Goal: Task Accomplishment & Management: Use online tool/utility

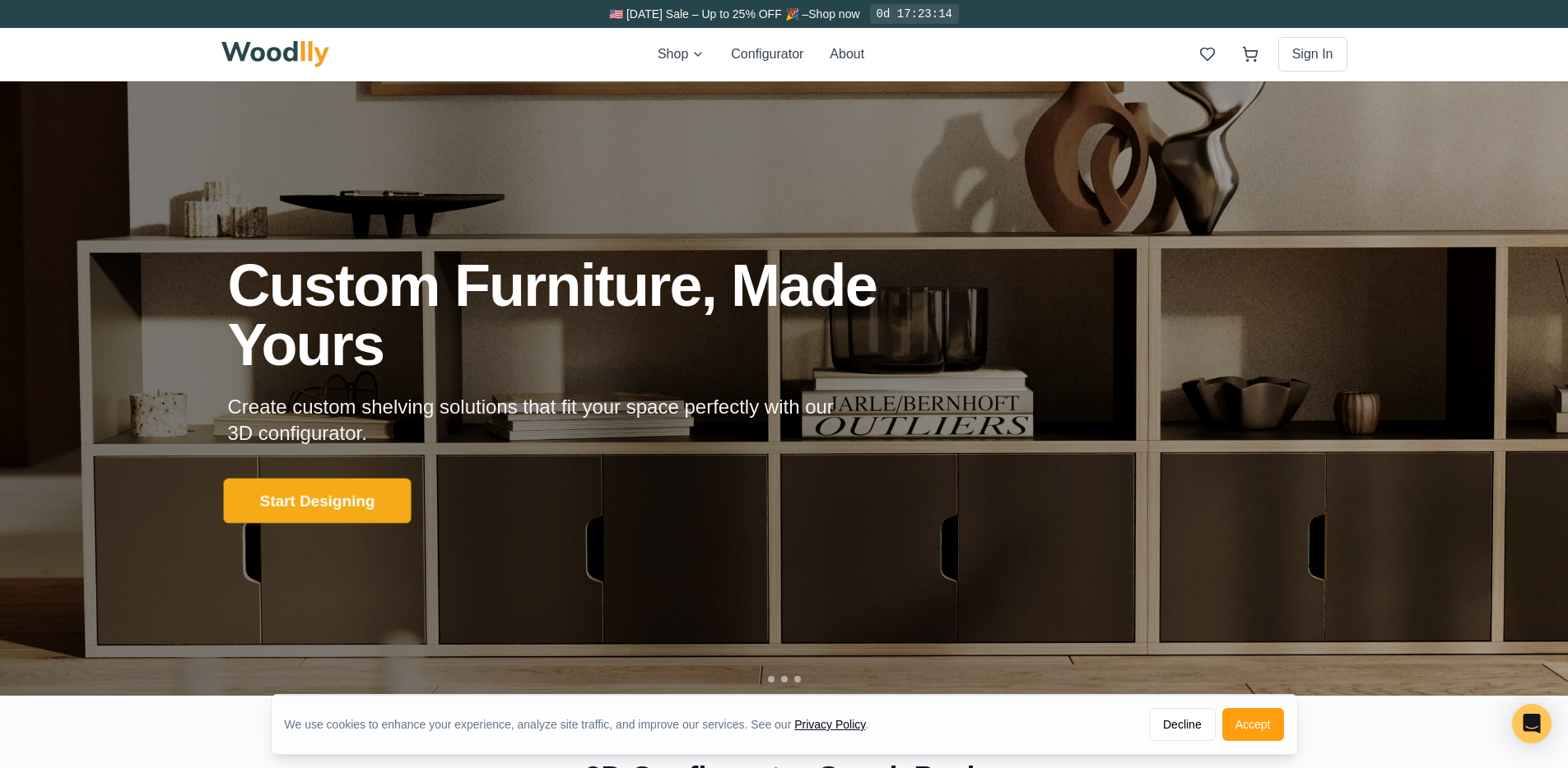
click at [297, 507] on button "Start Designing" at bounding box center [316, 500] width 188 height 45
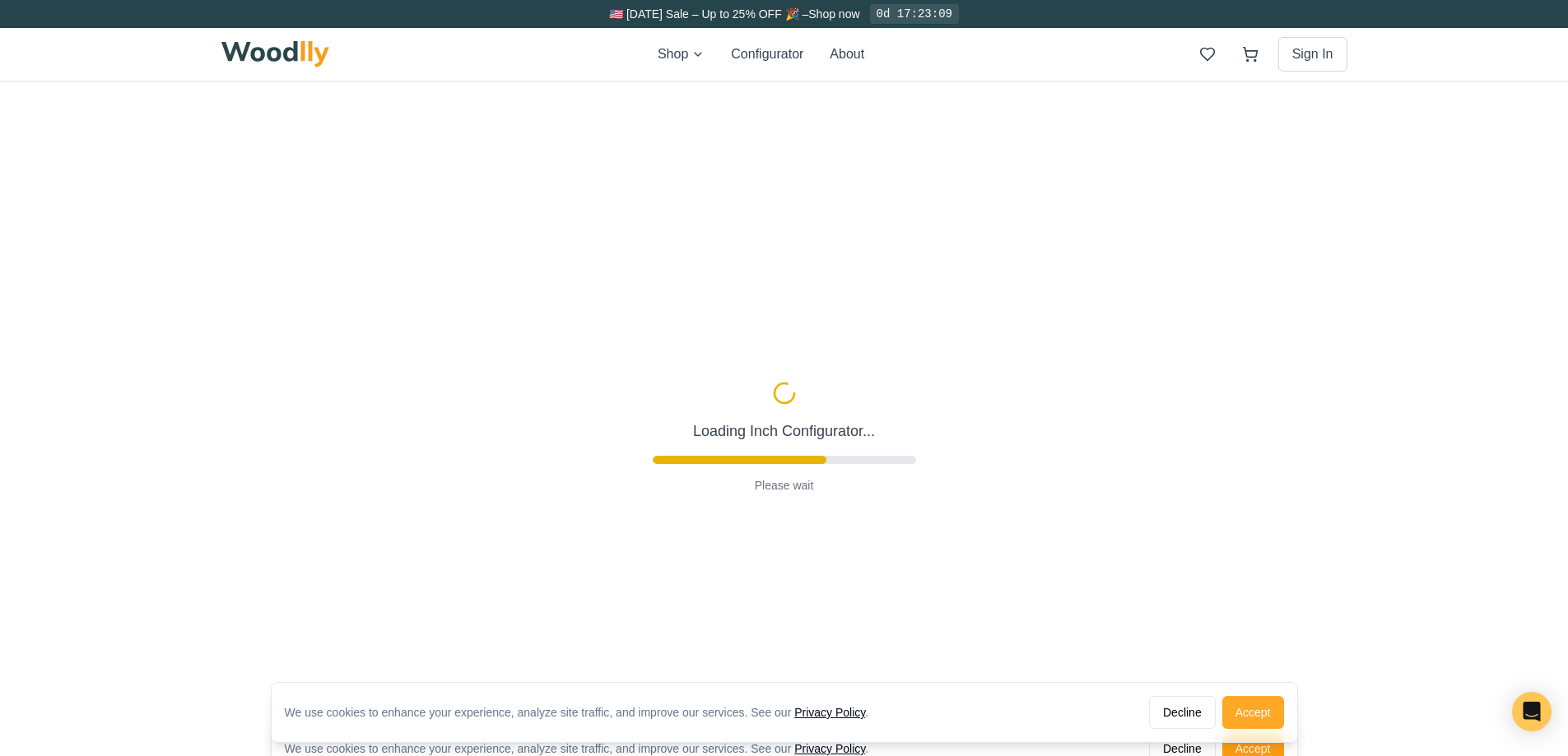
click at [988, 722] on button "Accept" at bounding box center [1253, 713] width 62 height 33
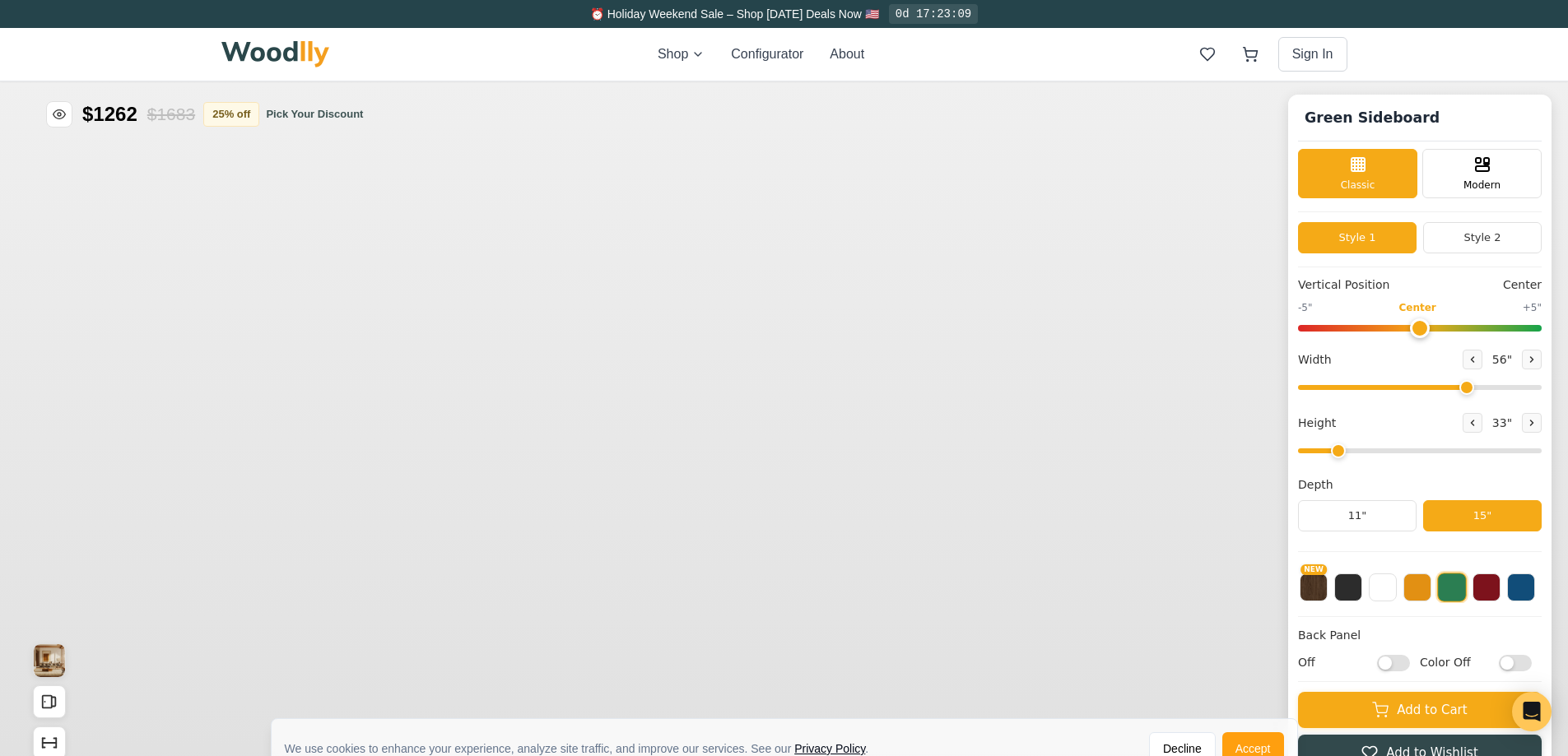
type input "56"
type input "2"
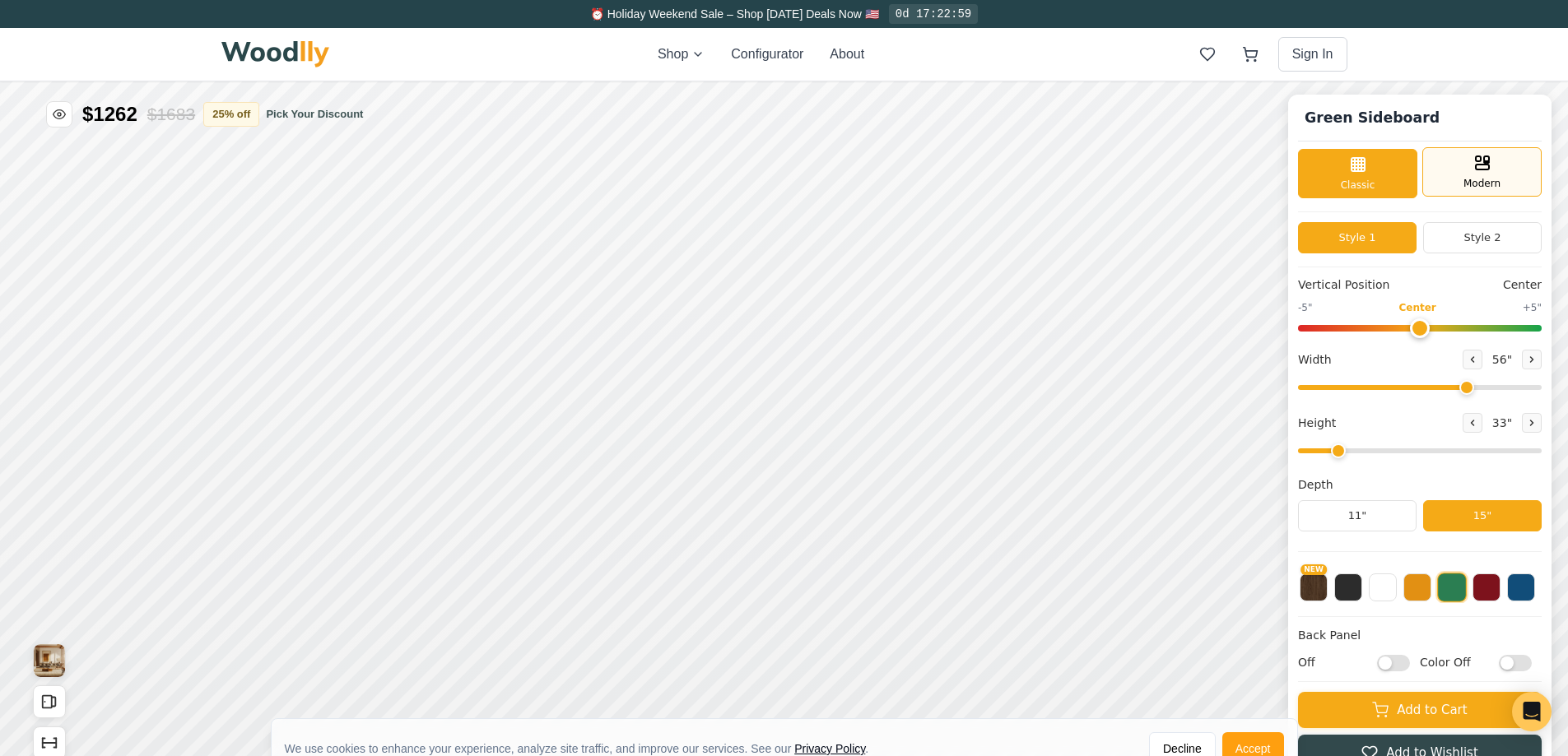
click at [988, 176] on div "Modern" at bounding box center [1481, 171] width 119 height 49
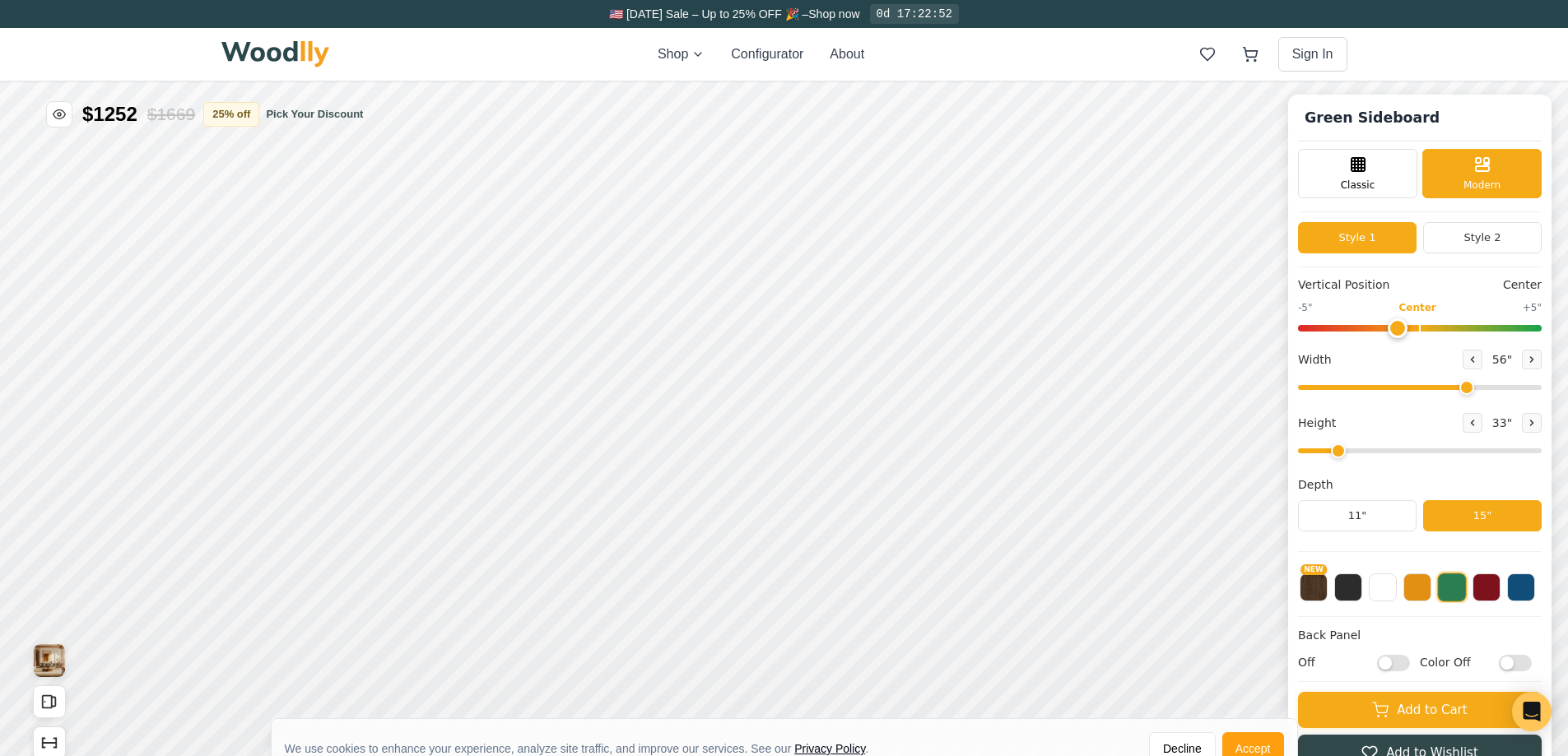
drag, startPoint x: 1425, startPoint y: 326, endPoint x: 1410, endPoint y: 330, distance: 15.5
type input "-1"
click at [988, 330] on input "range" at bounding box center [1419, 328] width 243 height 6
drag, startPoint x: 1475, startPoint y: 390, endPoint x: 1403, endPoint y: 390, distance: 72.0
type input "39"
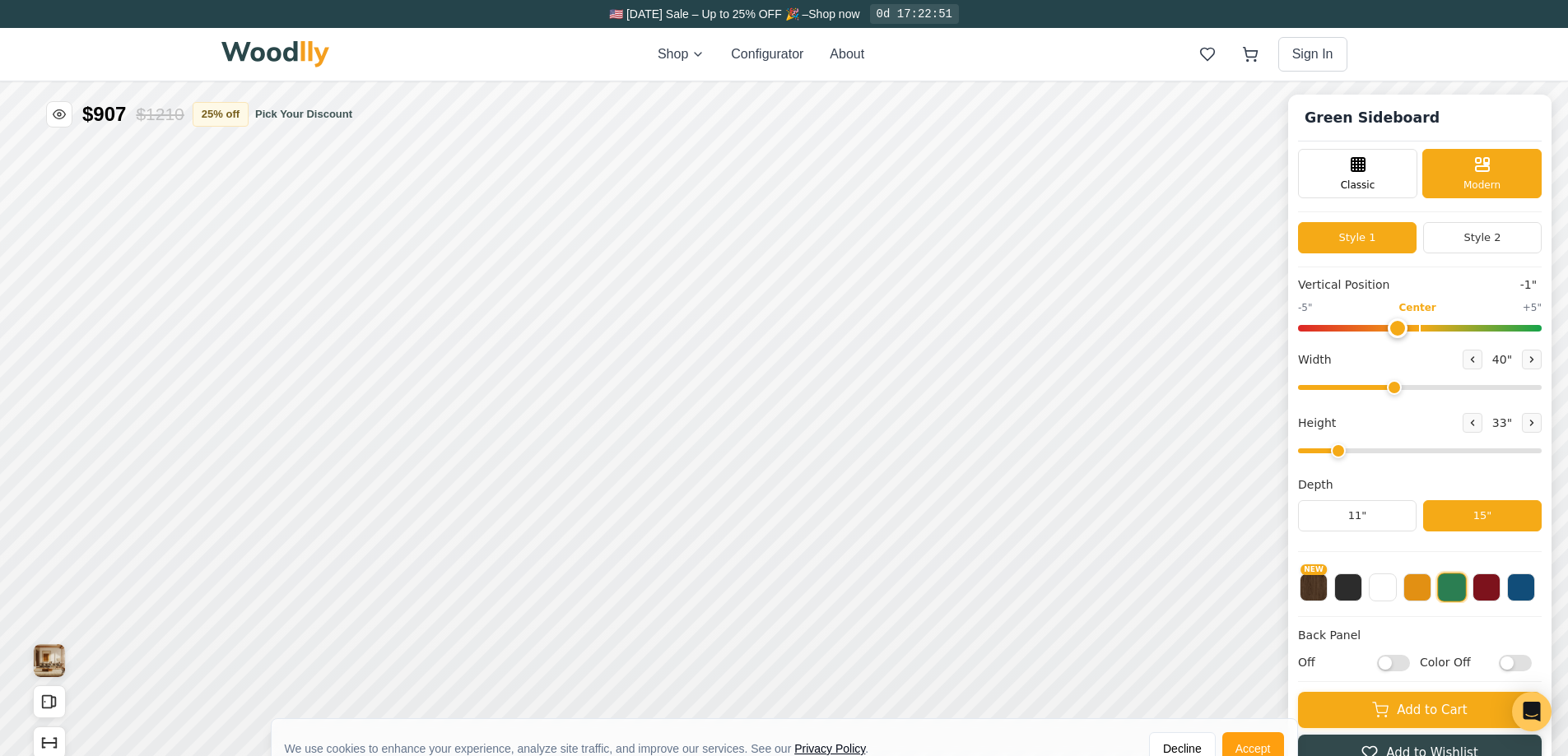
click at [988, 390] on input "range" at bounding box center [1419, 387] width 243 height 5
click at [988, 589] on button at bounding box center [1417, 586] width 28 height 28
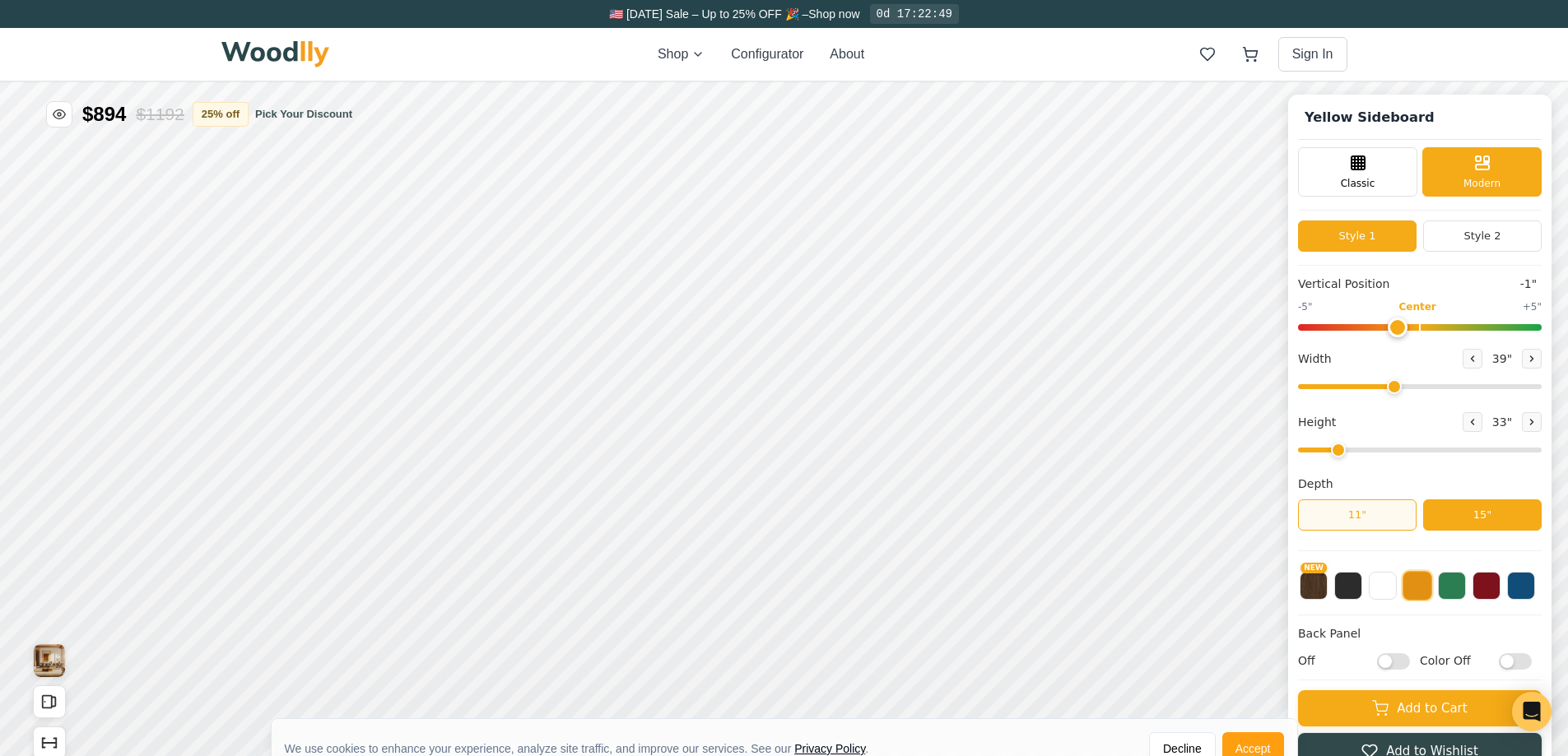
click at [988, 509] on button "11"" at bounding box center [1357, 515] width 118 height 31
click at [988, 519] on button "15"" at bounding box center [1482, 515] width 118 height 31
click at [988, 512] on button "11"" at bounding box center [1357, 515] width 118 height 31
click at [988, 512] on button "15"" at bounding box center [1482, 515] width 118 height 31
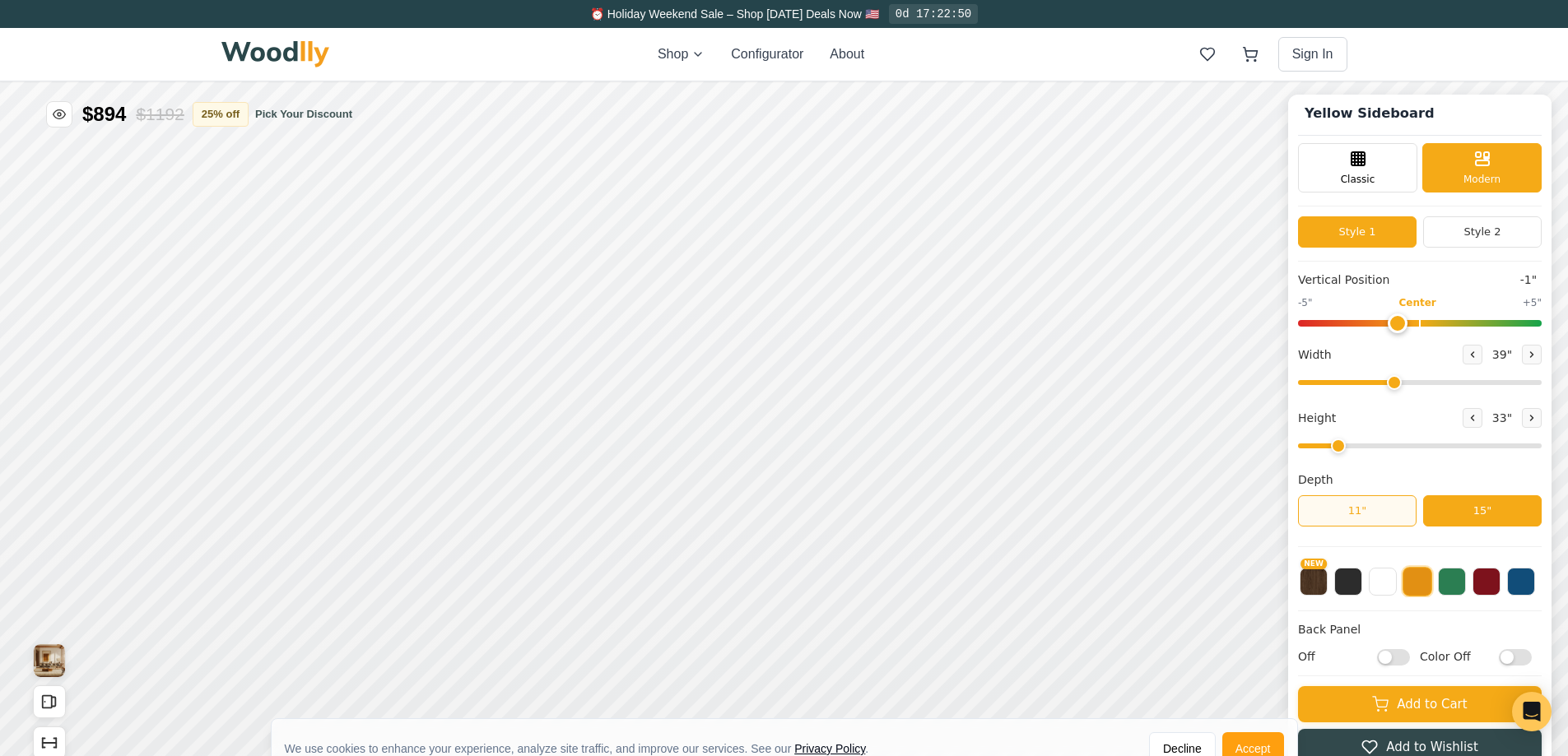
scroll to position [8, 0]
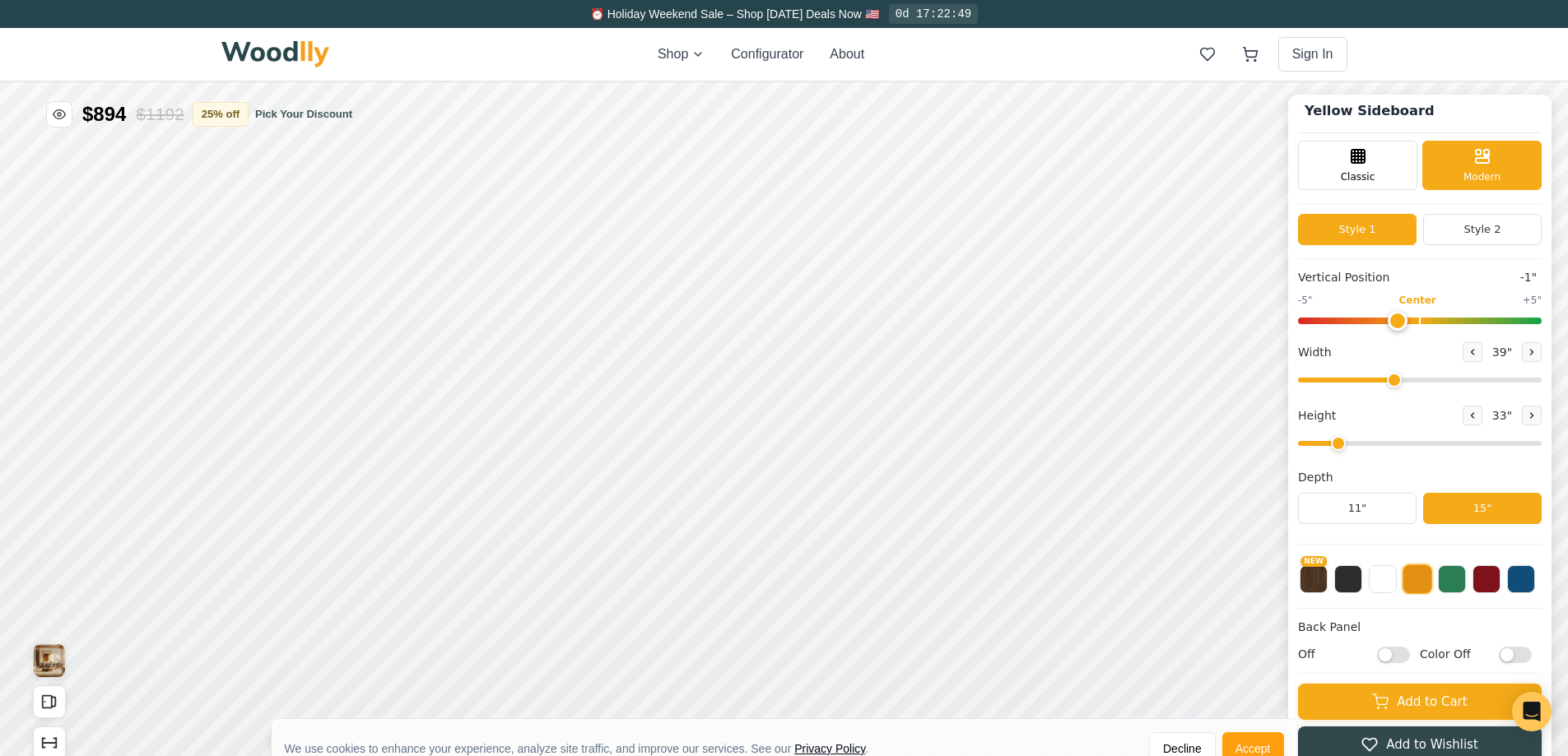
click at [988, 654] on input "Off" at bounding box center [1393, 655] width 33 height 17
click at [988, 654] on input "On" at bounding box center [1393, 655] width 33 height 17
checkbox input "false"
click at [988, 654] on input "Color Off" at bounding box center [1515, 655] width 33 height 17
click at [988, 654] on input "Color On" at bounding box center [1515, 655] width 33 height 17
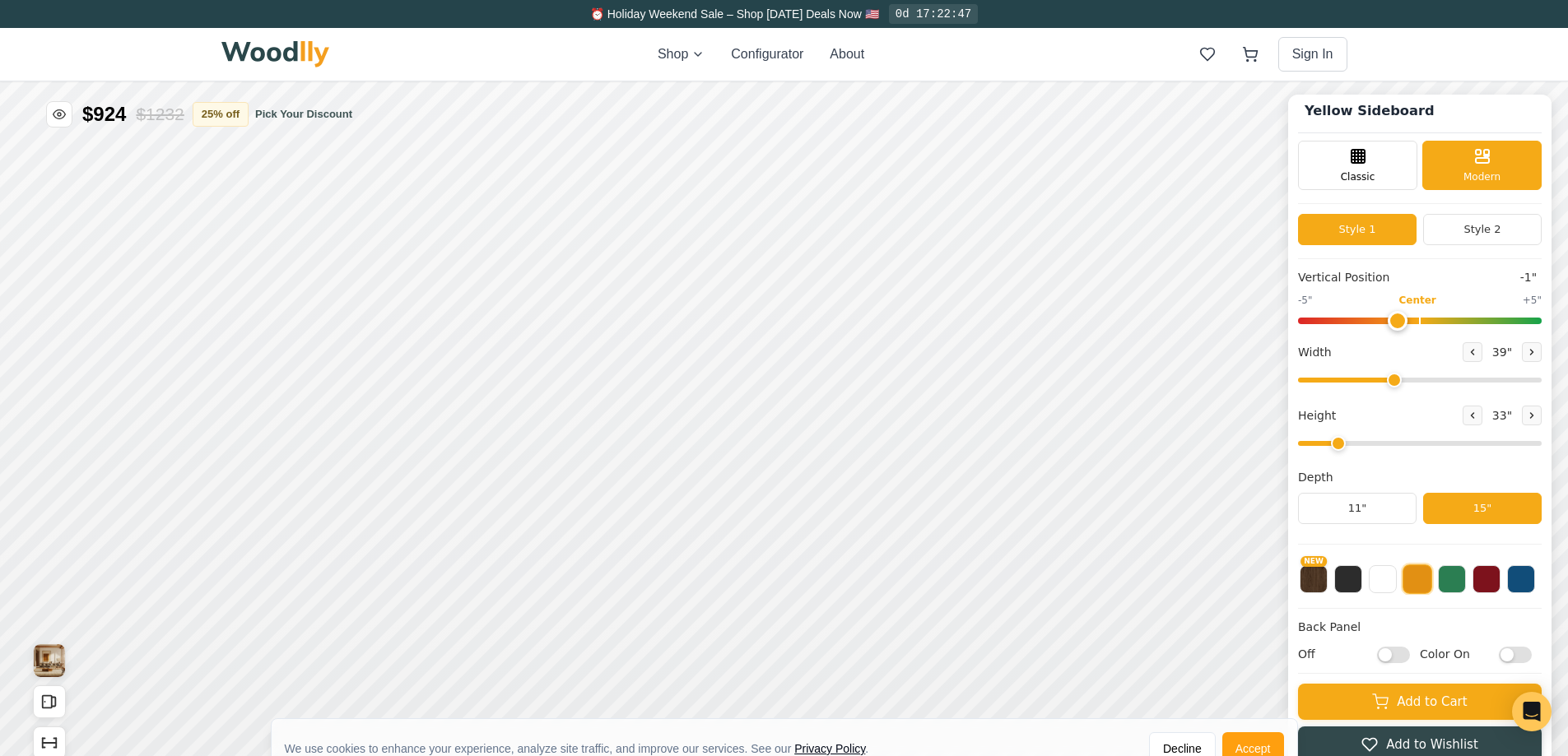
checkbox input "false"
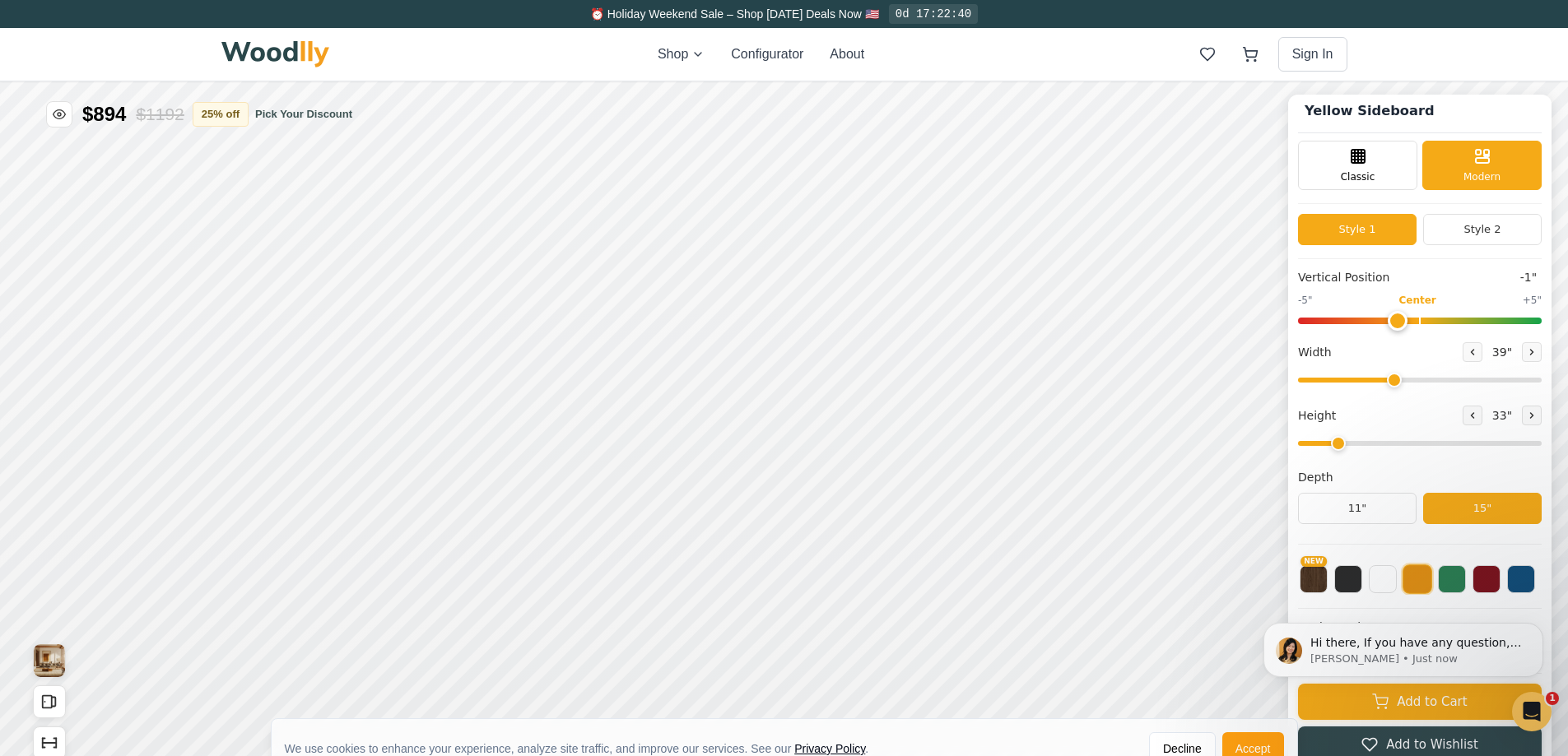
scroll to position [0, 0]
click at [988, 625] on icon "Dismiss notification" at bounding box center [1538, 628] width 9 height 9
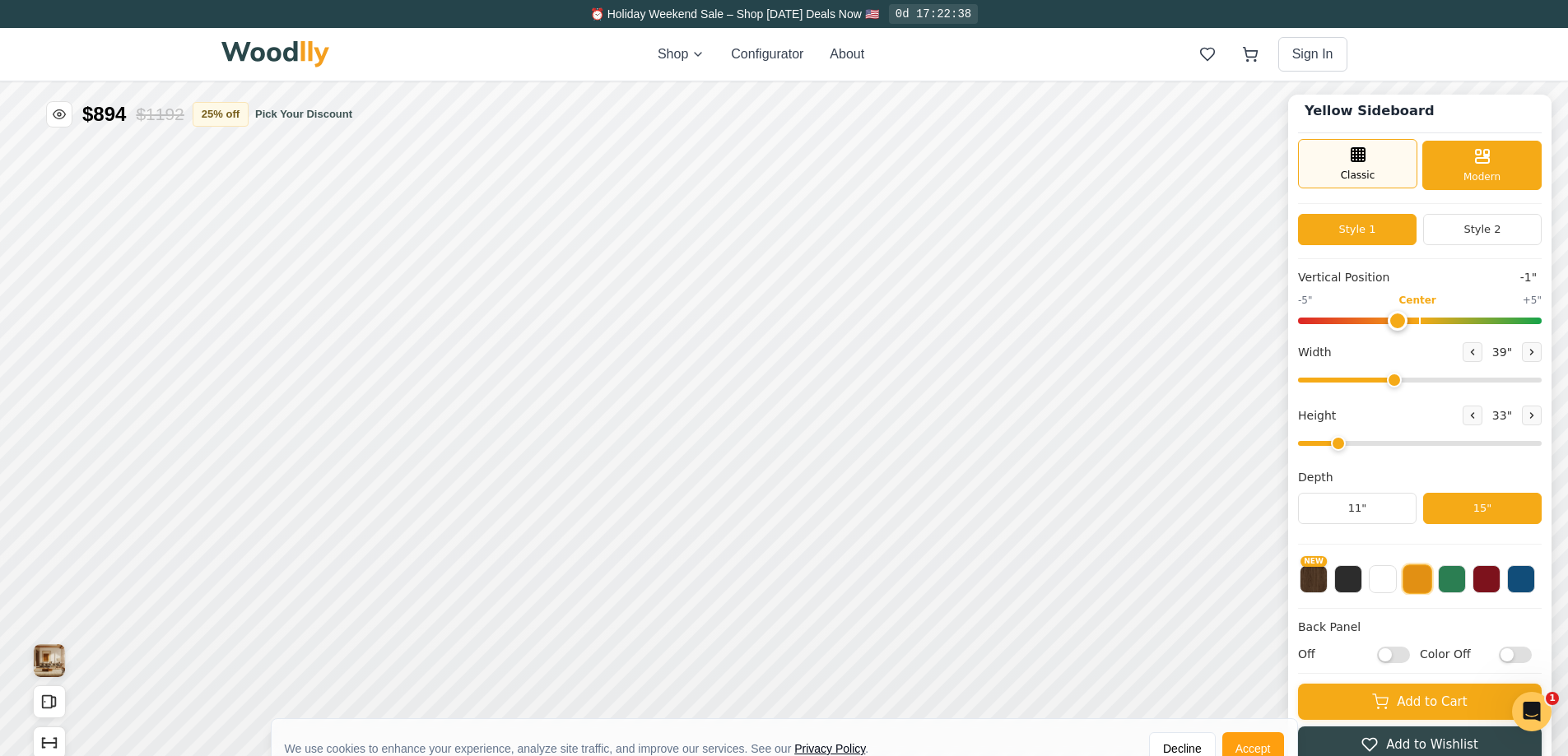
click at [988, 155] on icon at bounding box center [1357, 154] width 19 height 19
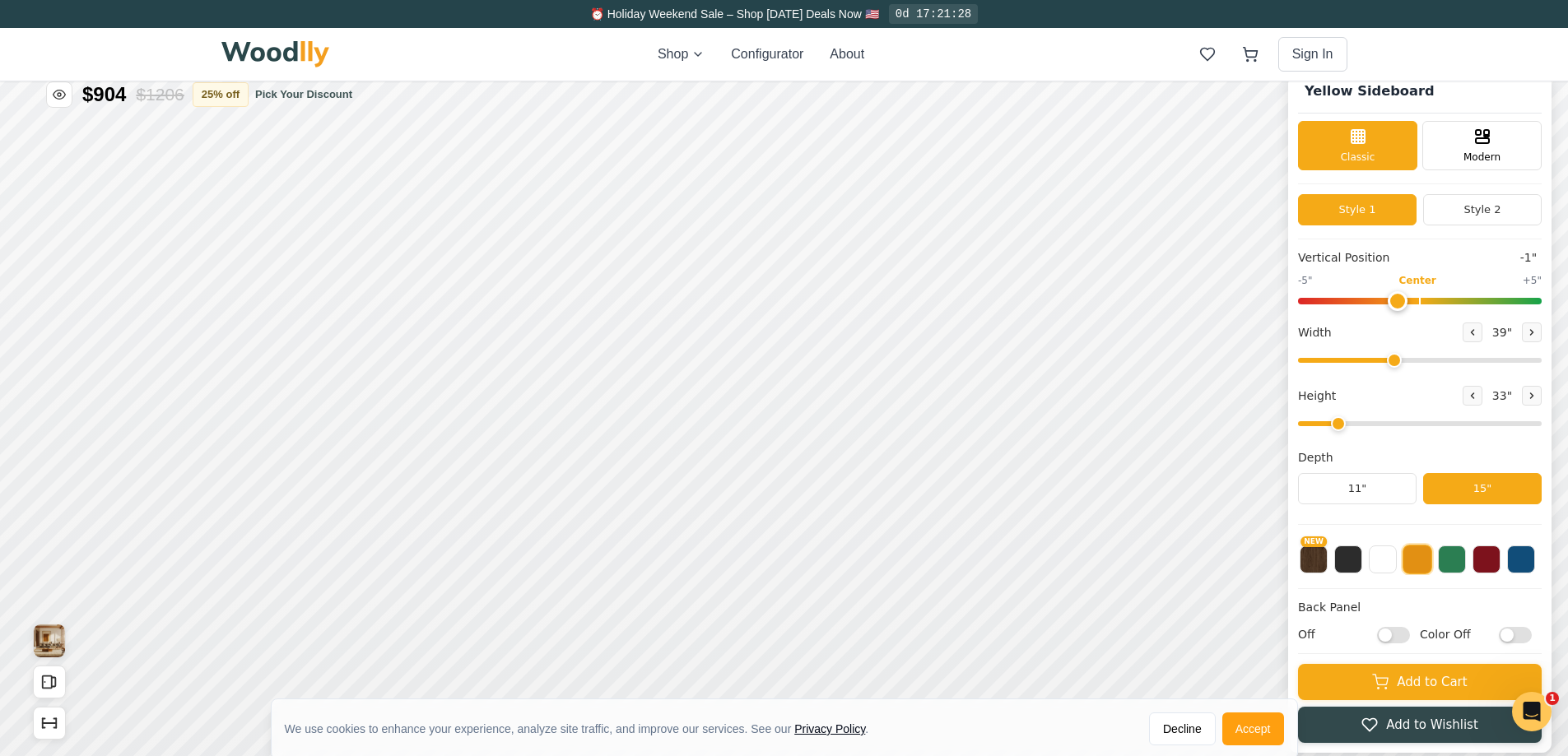
scroll to position [17, 0]
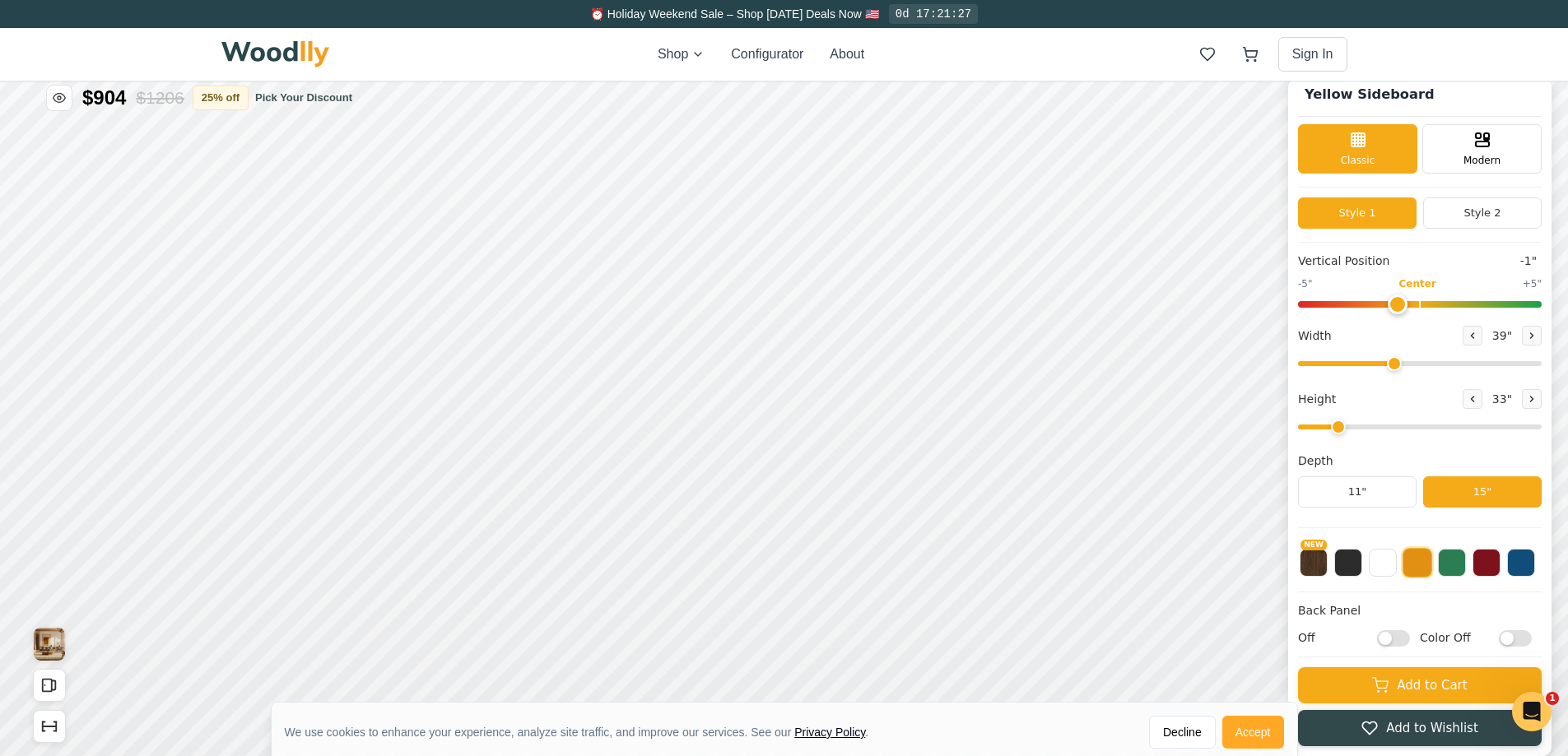
click at [988, 738] on button "Accept" at bounding box center [1253, 732] width 62 height 33
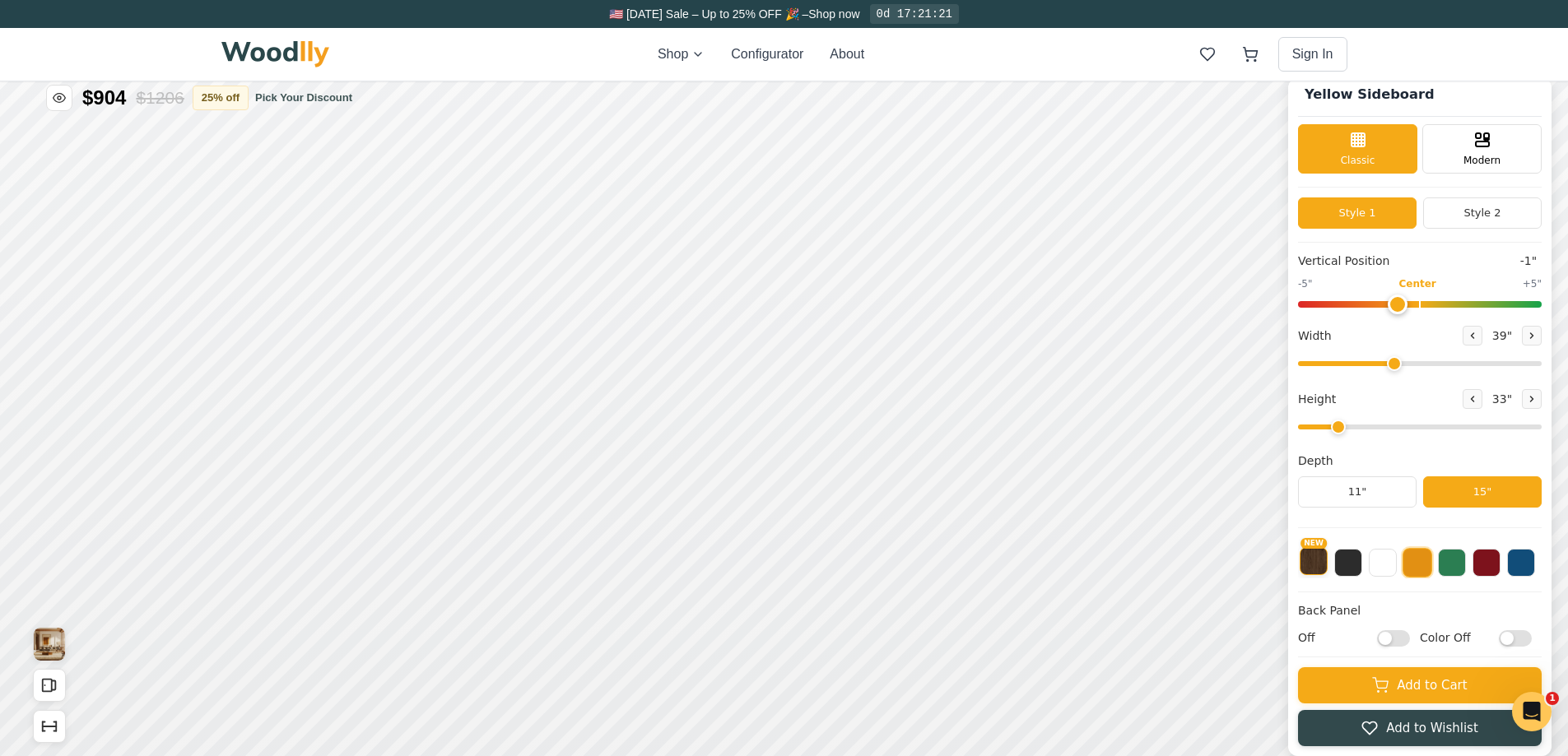
click at [988, 565] on button "NEW" at bounding box center [1313, 561] width 28 height 28
